Goal: Navigation & Orientation: Find specific page/section

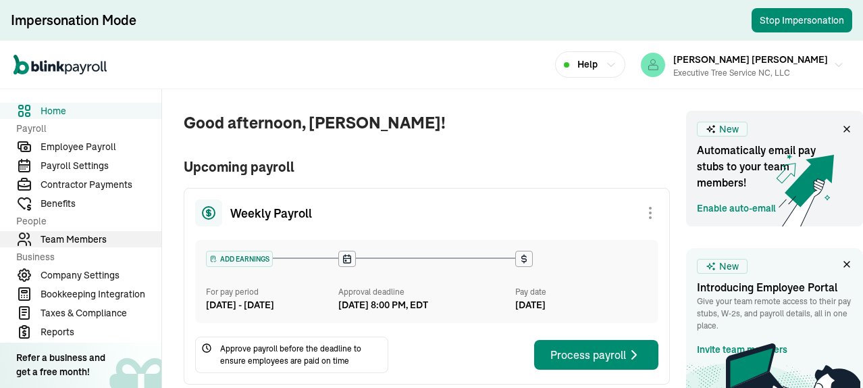
click at [78, 238] on span "Team Members" at bounding box center [101, 239] width 121 height 14
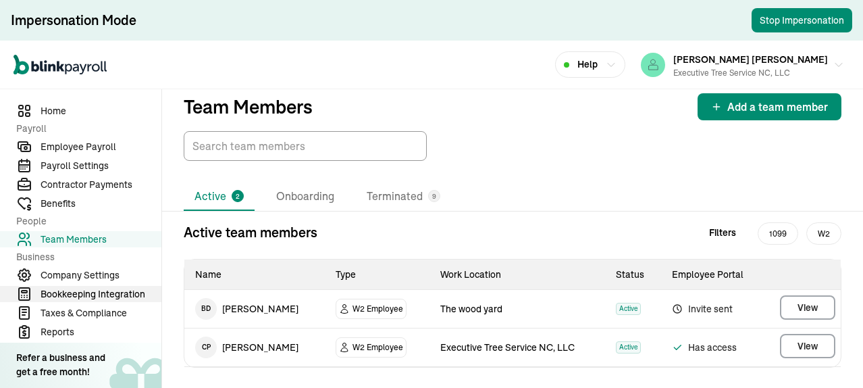
scroll to position [49, 0]
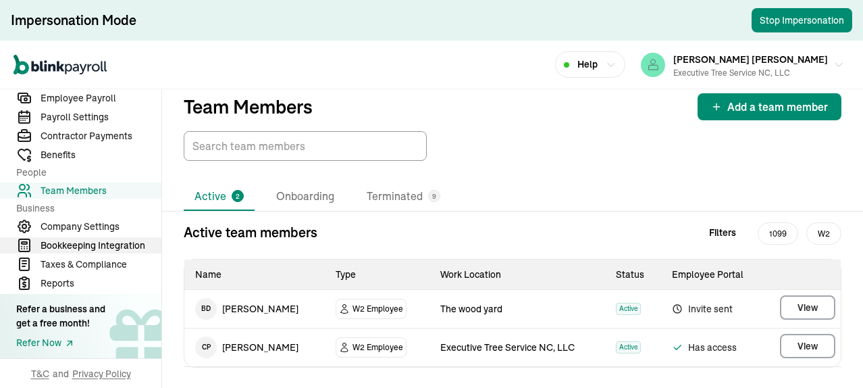
click at [91, 247] on span "Bookkeeping Integration" at bounding box center [101, 245] width 121 height 14
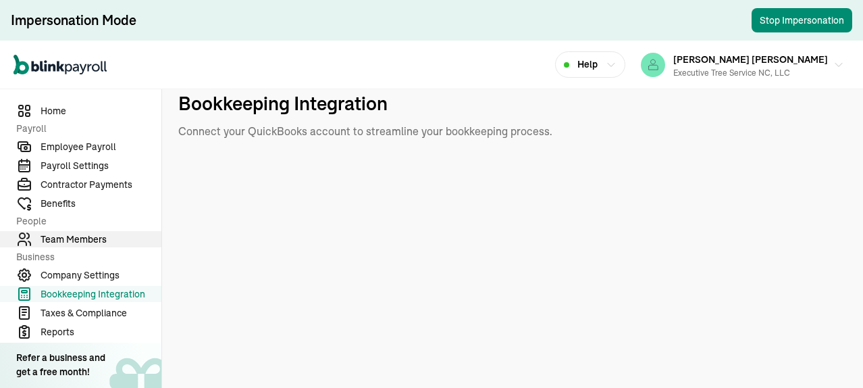
drag, startPoint x: 85, startPoint y: 237, endPoint x: 92, endPoint y: 236, distance: 6.9
click at [85, 237] on span "Team Members" at bounding box center [101, 239] width 121 height 14
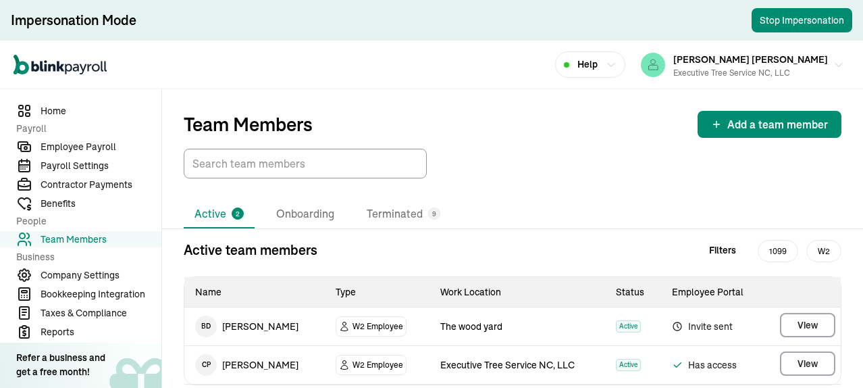
scroll to position [18, 0]
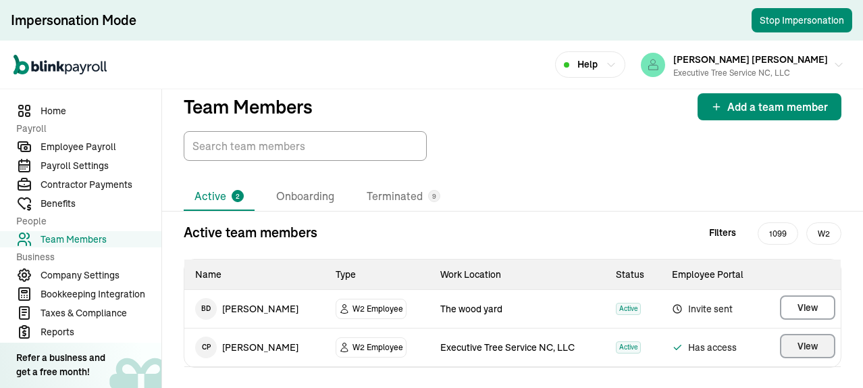
click at [780, 347] on button "View" at bounding box center [807, 346] width 55 height 24
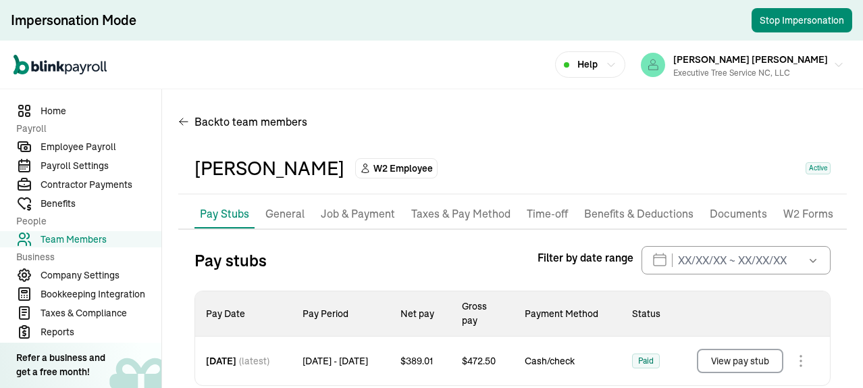
click at [289, 217] on p "General" at bounding box center [284, 214] width 39 height 18
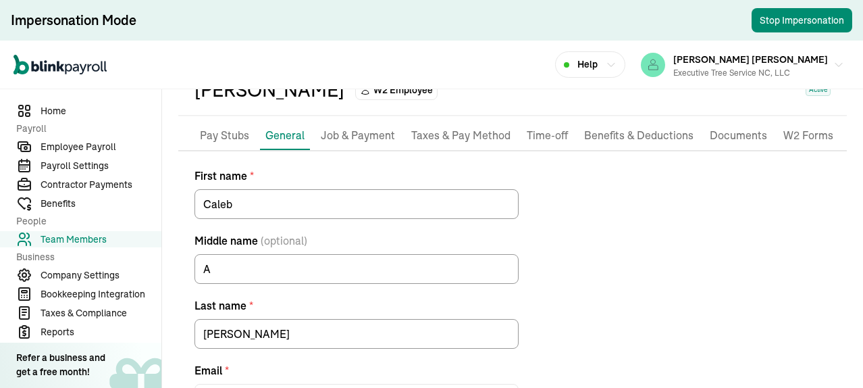
scroll to position [219, 0]
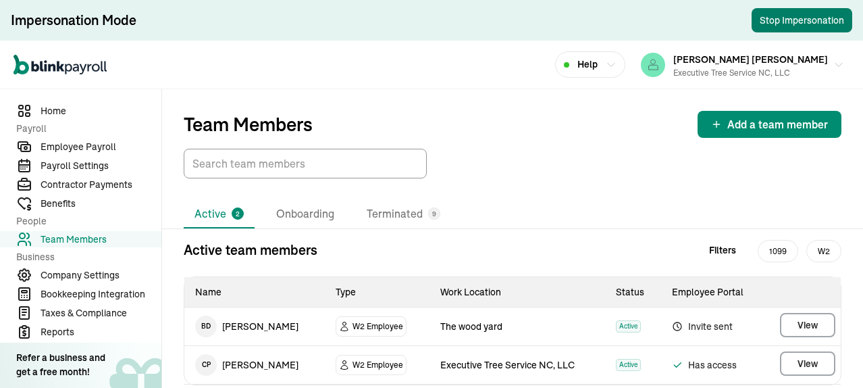
click at [788, 24] on button "Stop Impersonation" at bounding box center [802, 20] width 101 height 24
